Goal: Task Accomplishment & Management: Complete application form

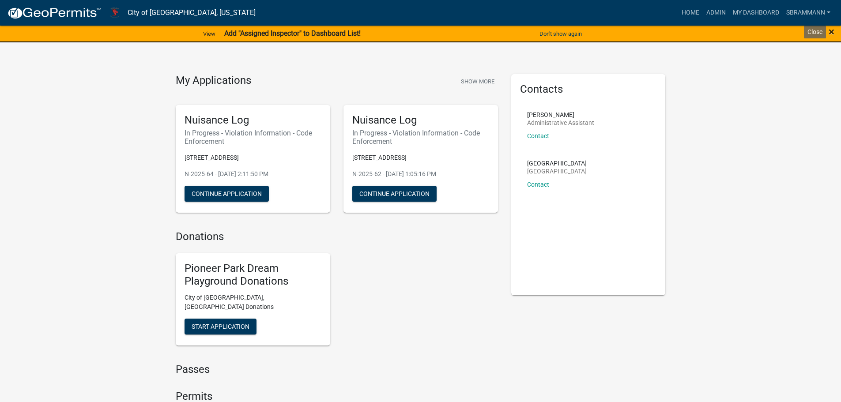
click at [832, 30] on span "×" at bounding box center [832, 32] width 6 height 12
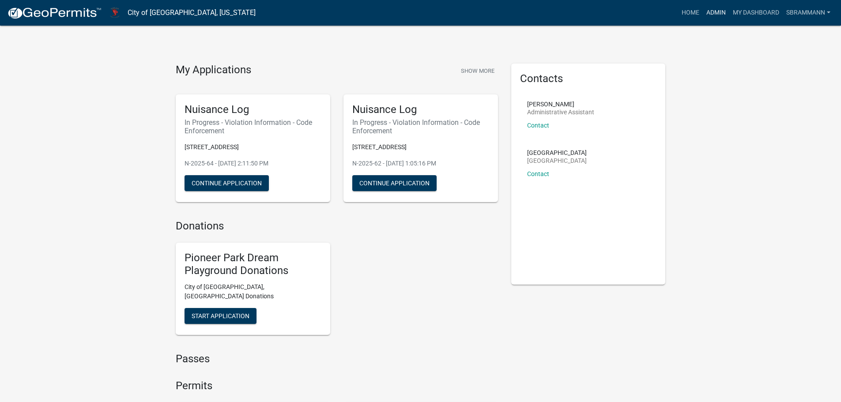
click at [715, 11] on link "Admin" at bounding box center [716, 12] width 26 height 17
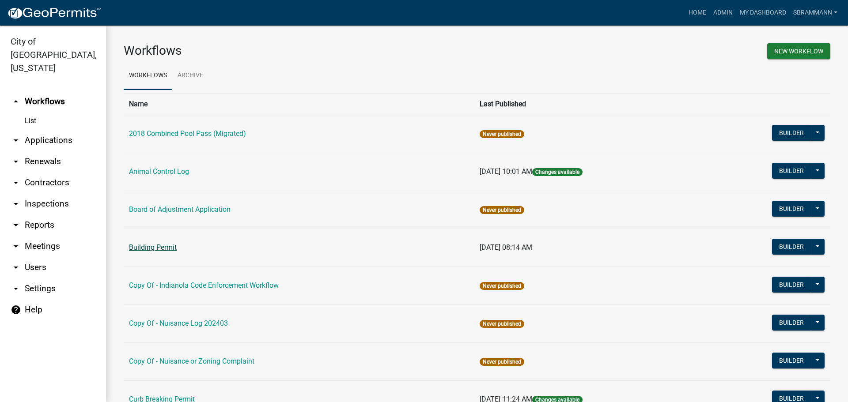
click at [144, 246] on link "Building Permit" at bounding box center [153, 247] width 48 height 8
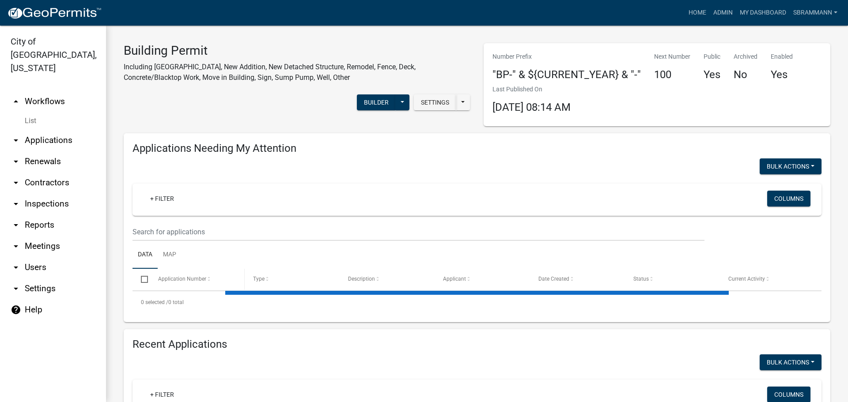
select select "3: 100"
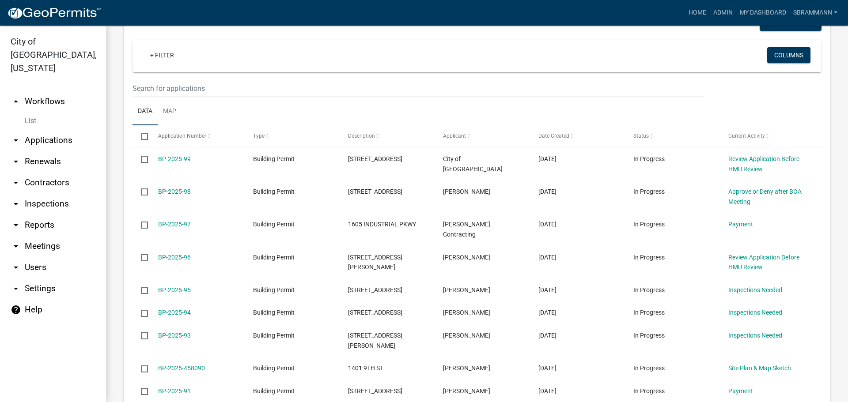
scroll to position [442, 0]
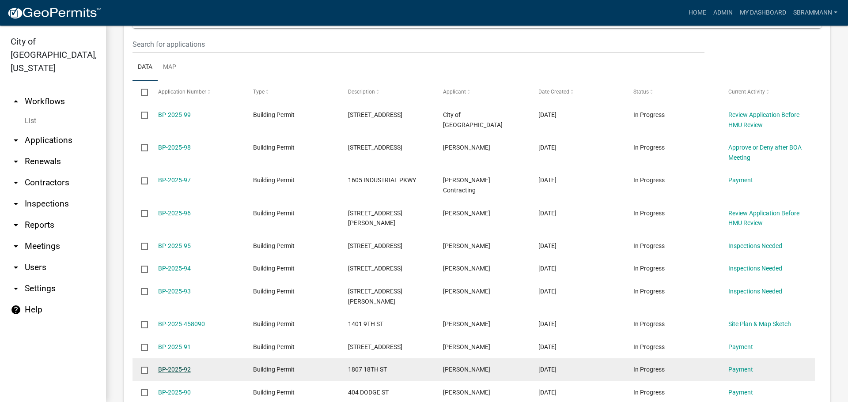
click at [175, 366] on link "BP-2025-92" at bounding box center [174, 369] width 33 height 7
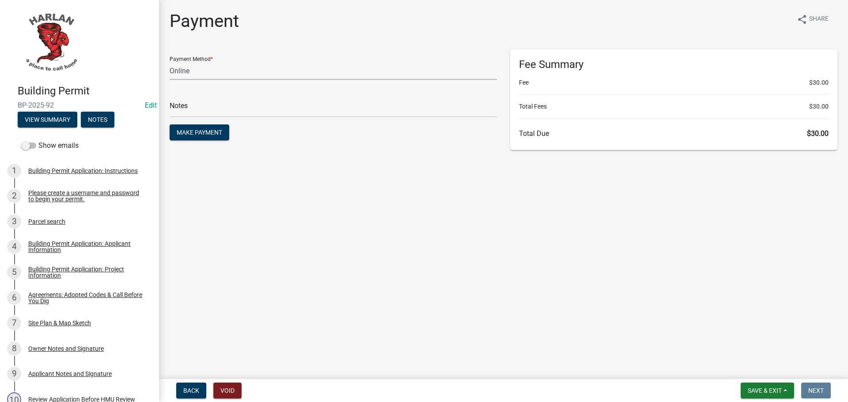
click at [182, 73] on select "Credit Card POS Check Cash Online" at bounding box center [333, 71] width 327 height 18
select select "1: 0"
click at [170, 62] on select "Credit Card POS Check Cash Online" at bounding box center [333, 71] width 327 height 18
click at [183, 110] on input "text" at bounding box center [333, 108] width 327 height 18
type input "10049"
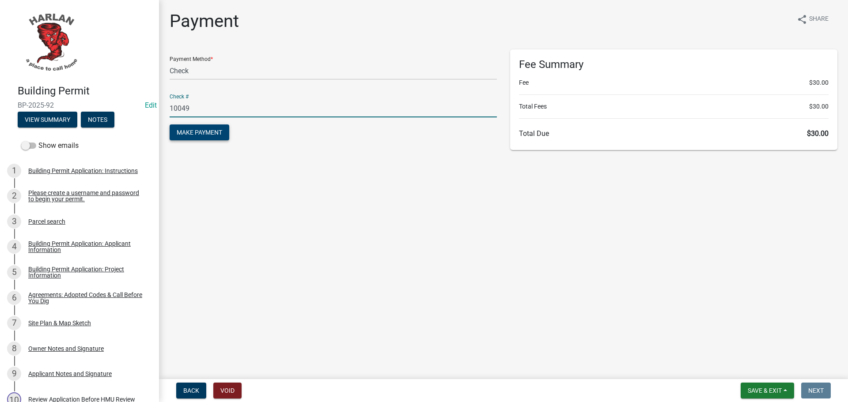
click at [197, 129] on span "Make Payment" at bounding box center [199, 132] width 45 height 7
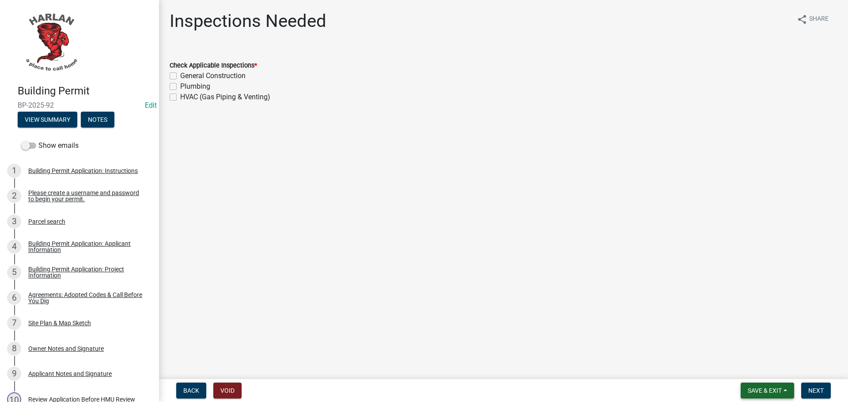
click at [764, 392] on span "Save & Exit" at bounding box center [765, 390] width 34 height 7
click at [752, 370] on button "Save & Exit" at bounding box center [758, 367] width 71 height 21
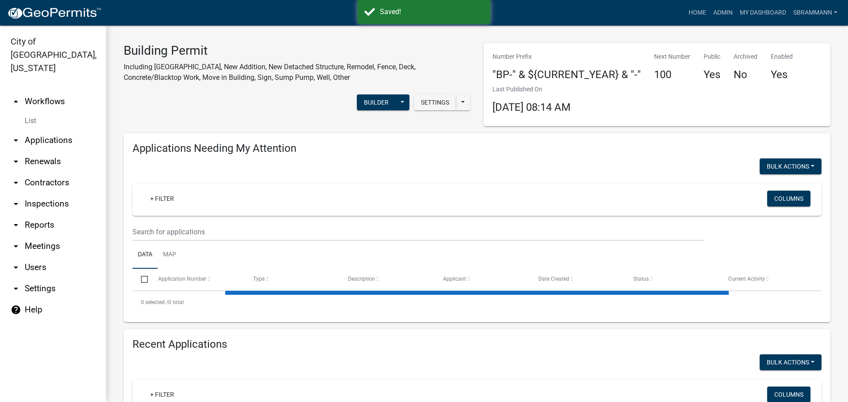
select select "3: 100"
